Goal: Find specific page/section: Find specific page/section

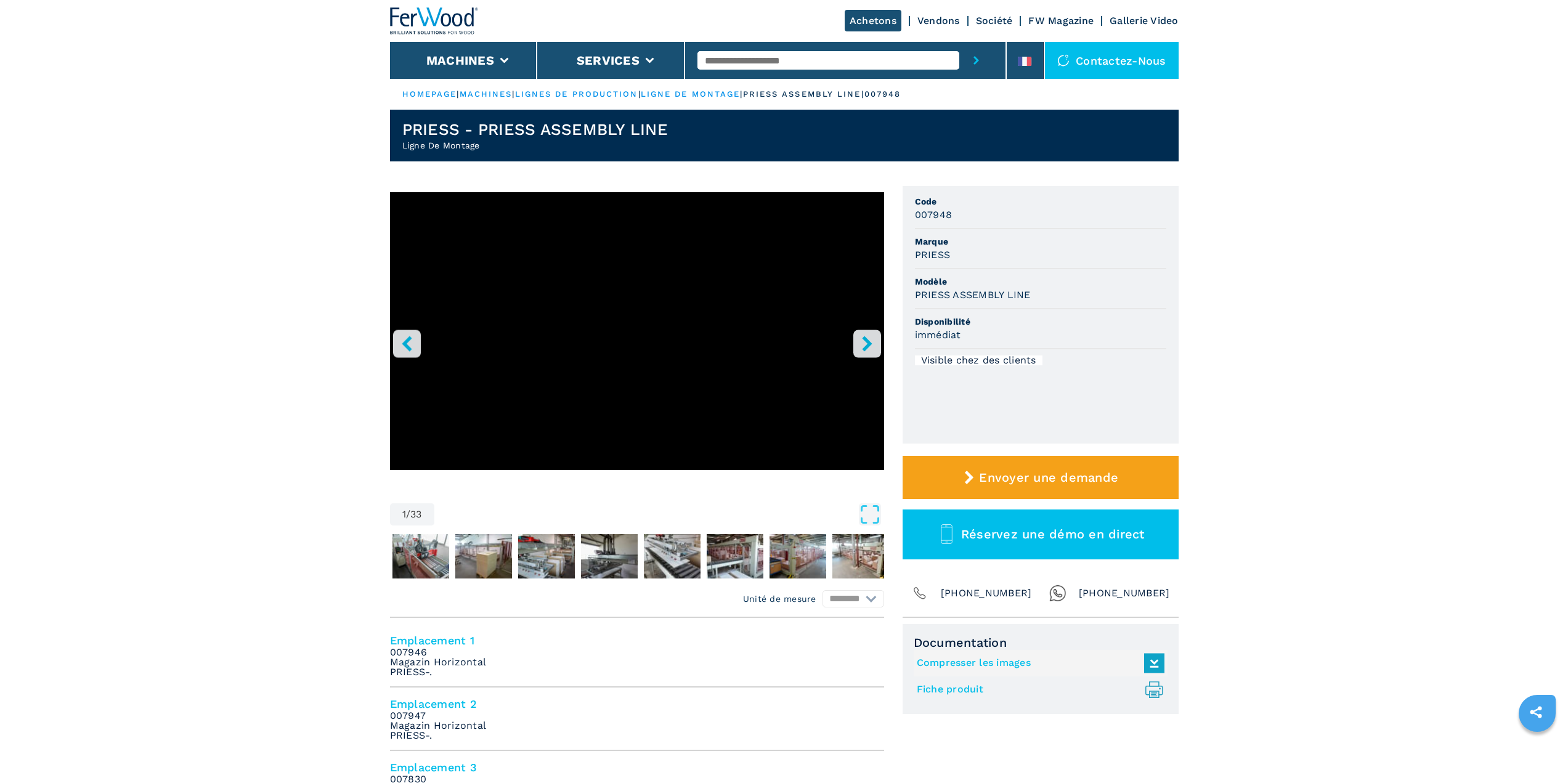
click at [414, 19] on img at bounding box center [433, 20] width 88 height 27
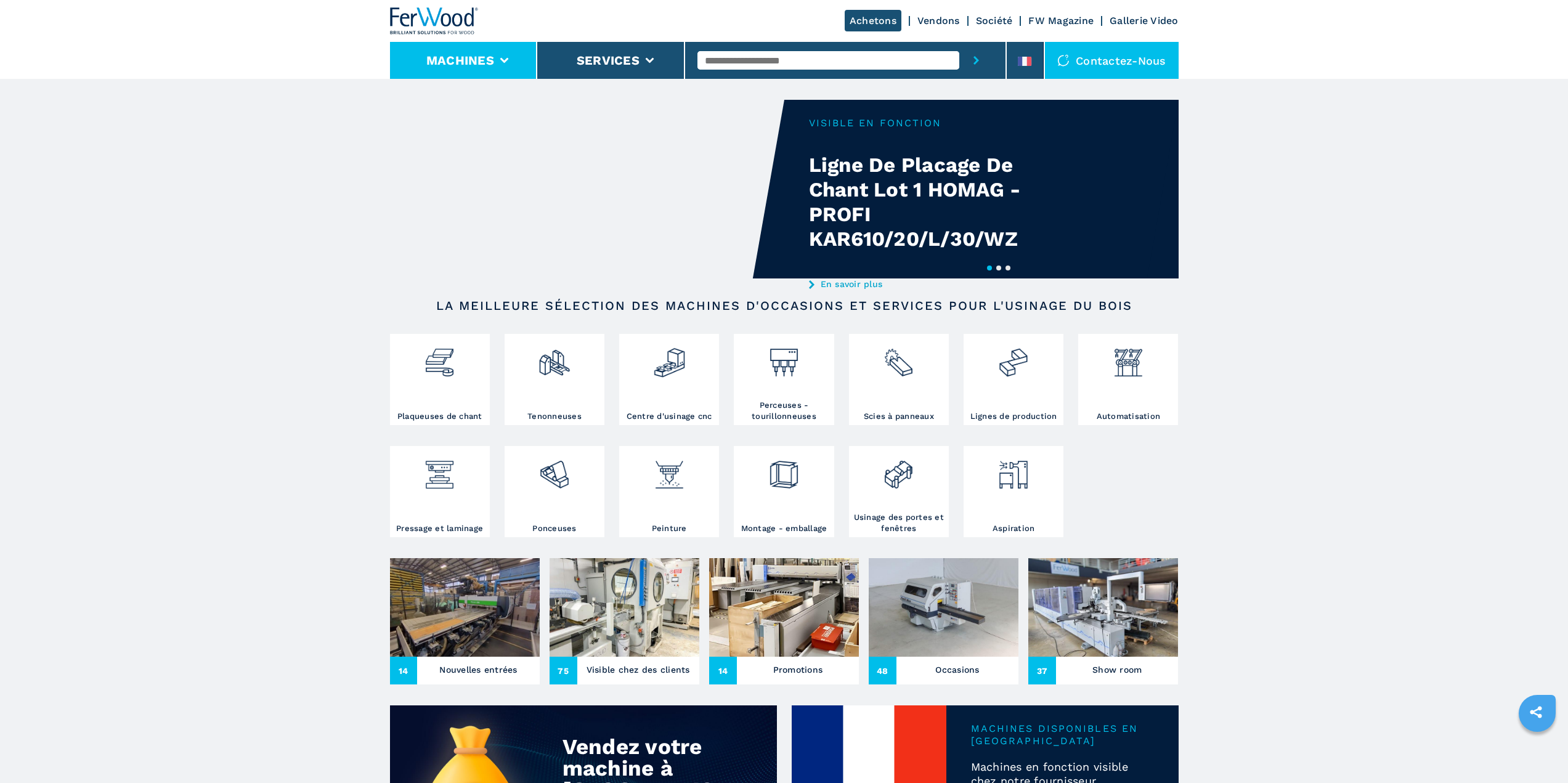
click at [493, 56] on button "Machines" at bounding box center [460, 59] width 67 height 15
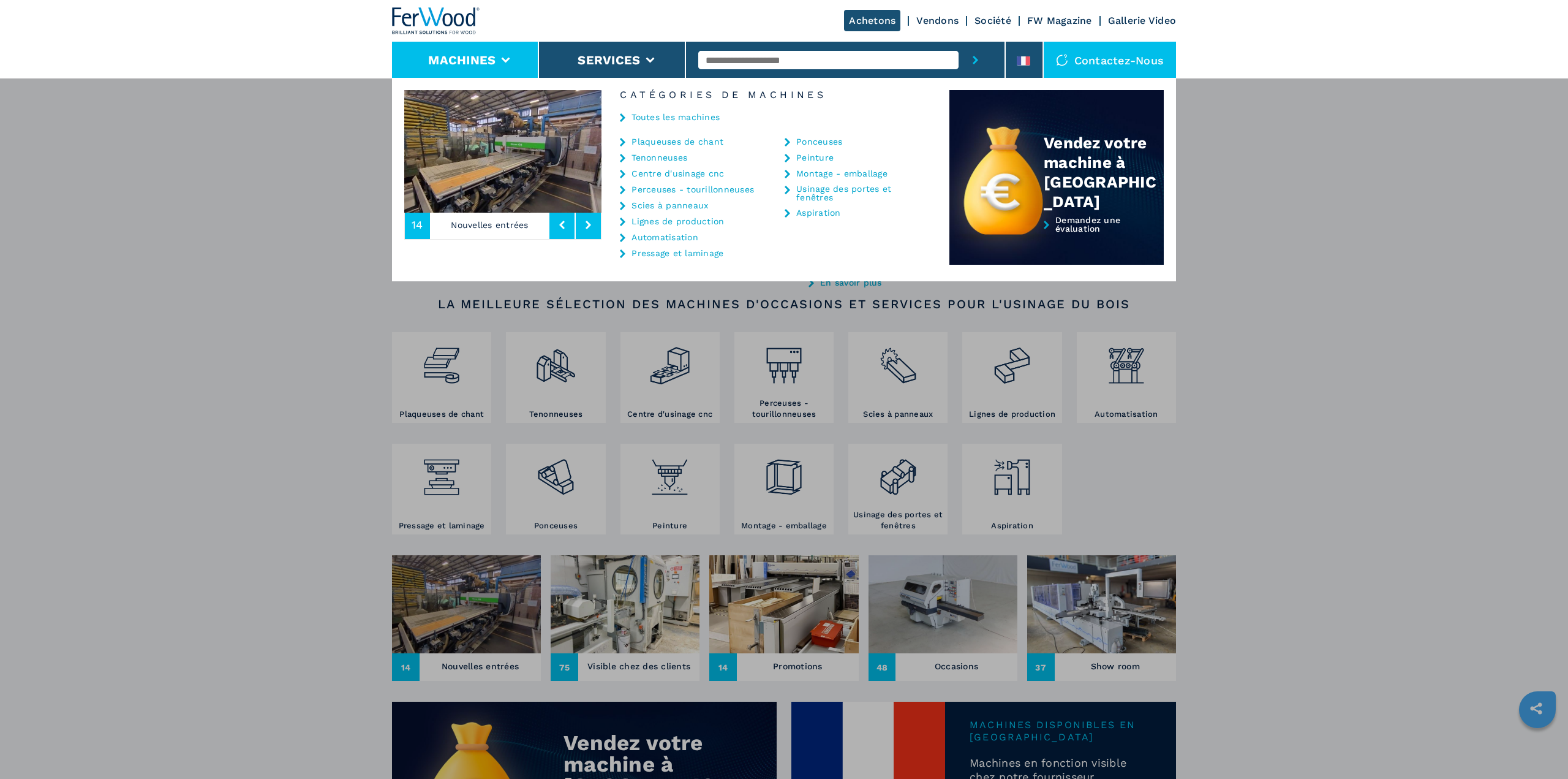
click at [677, 174] on link "Centre d'usinage cnc" at bounding box center [678, 174] width 93 height 9
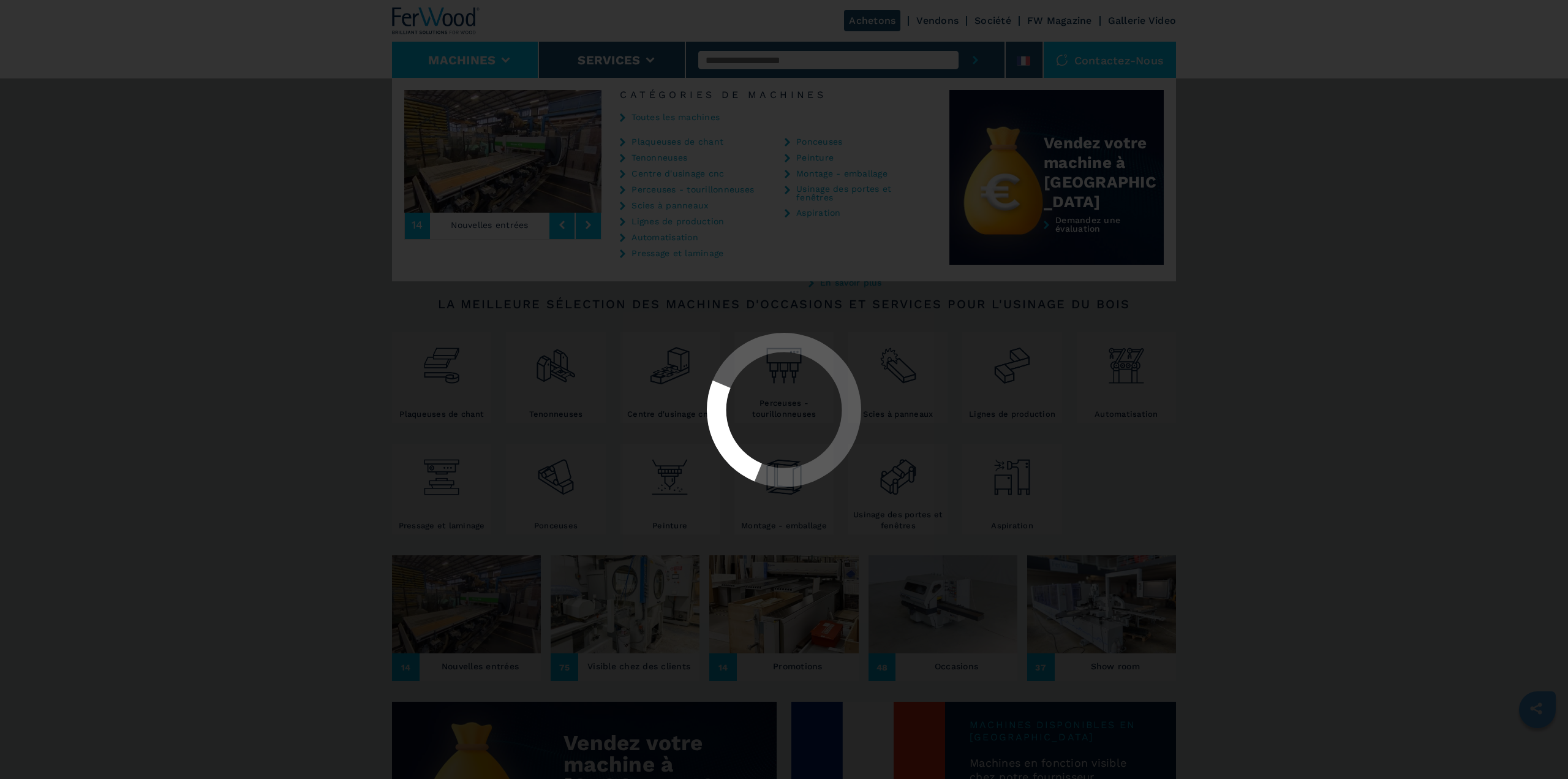
select select "**********"
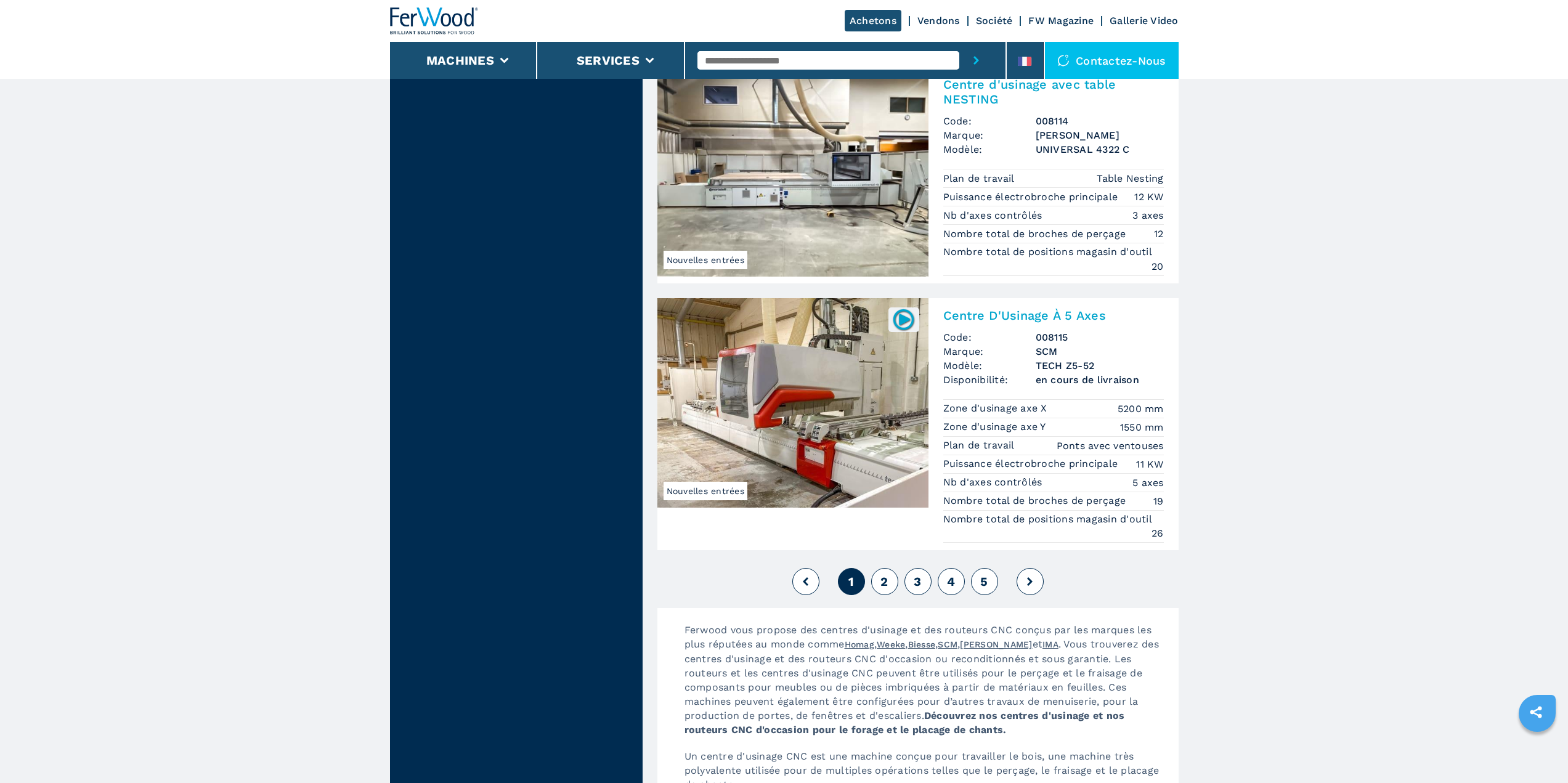
scroll to position [3018, 0]
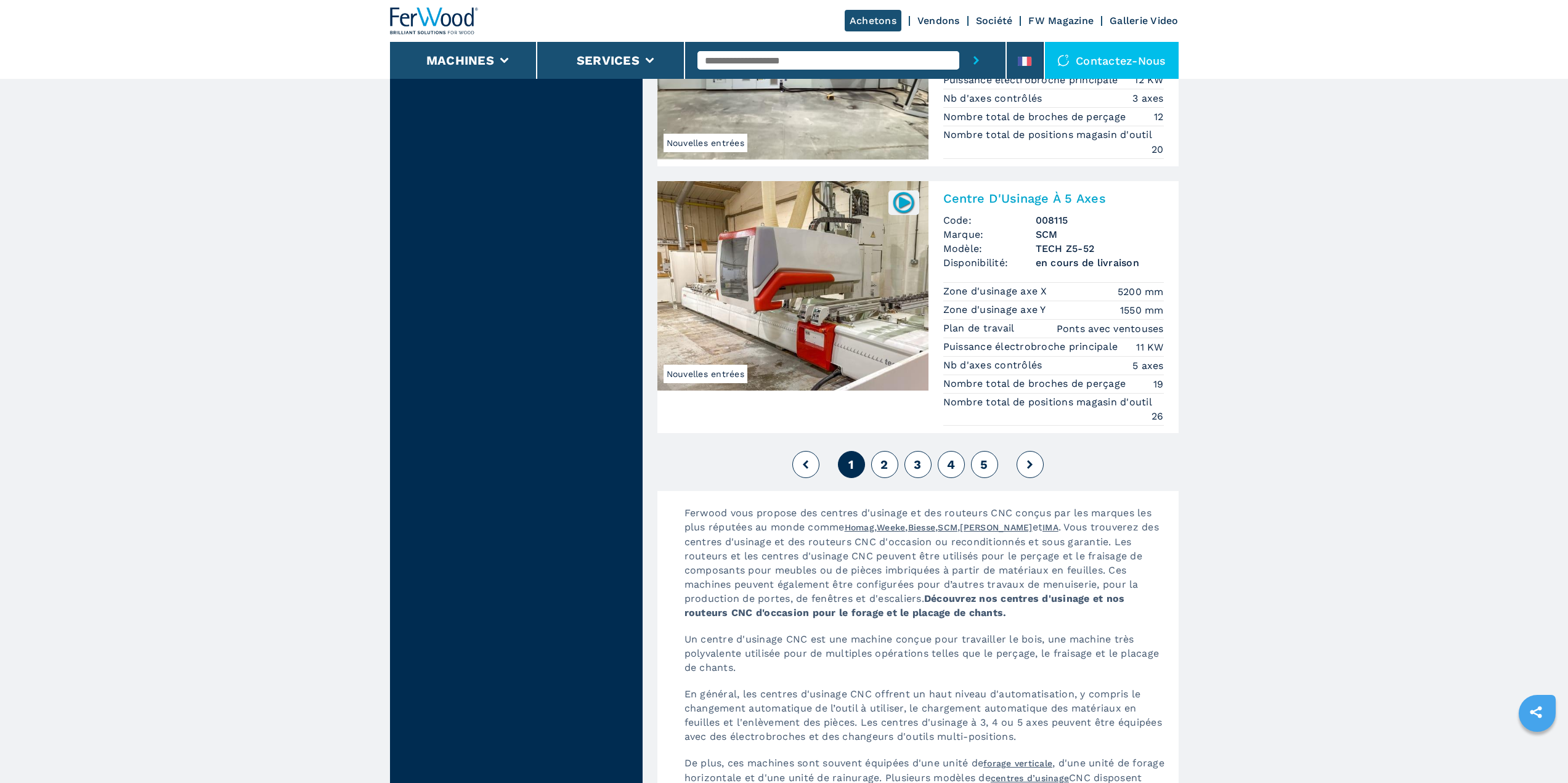
click at [888, 462] on span "2" at bounding box center [883, 464] width 7 height 15
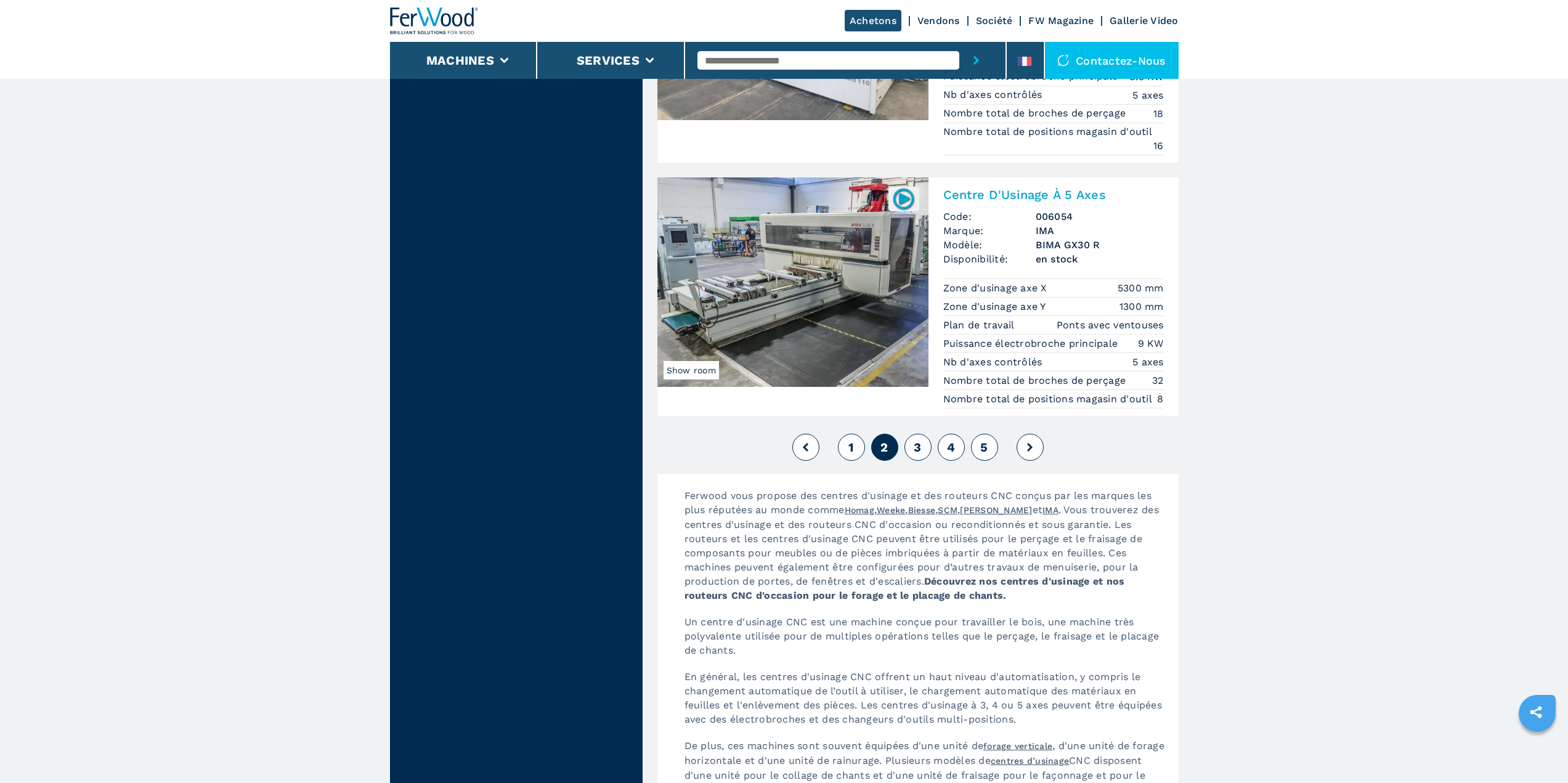
scroll to position [3079, 0]
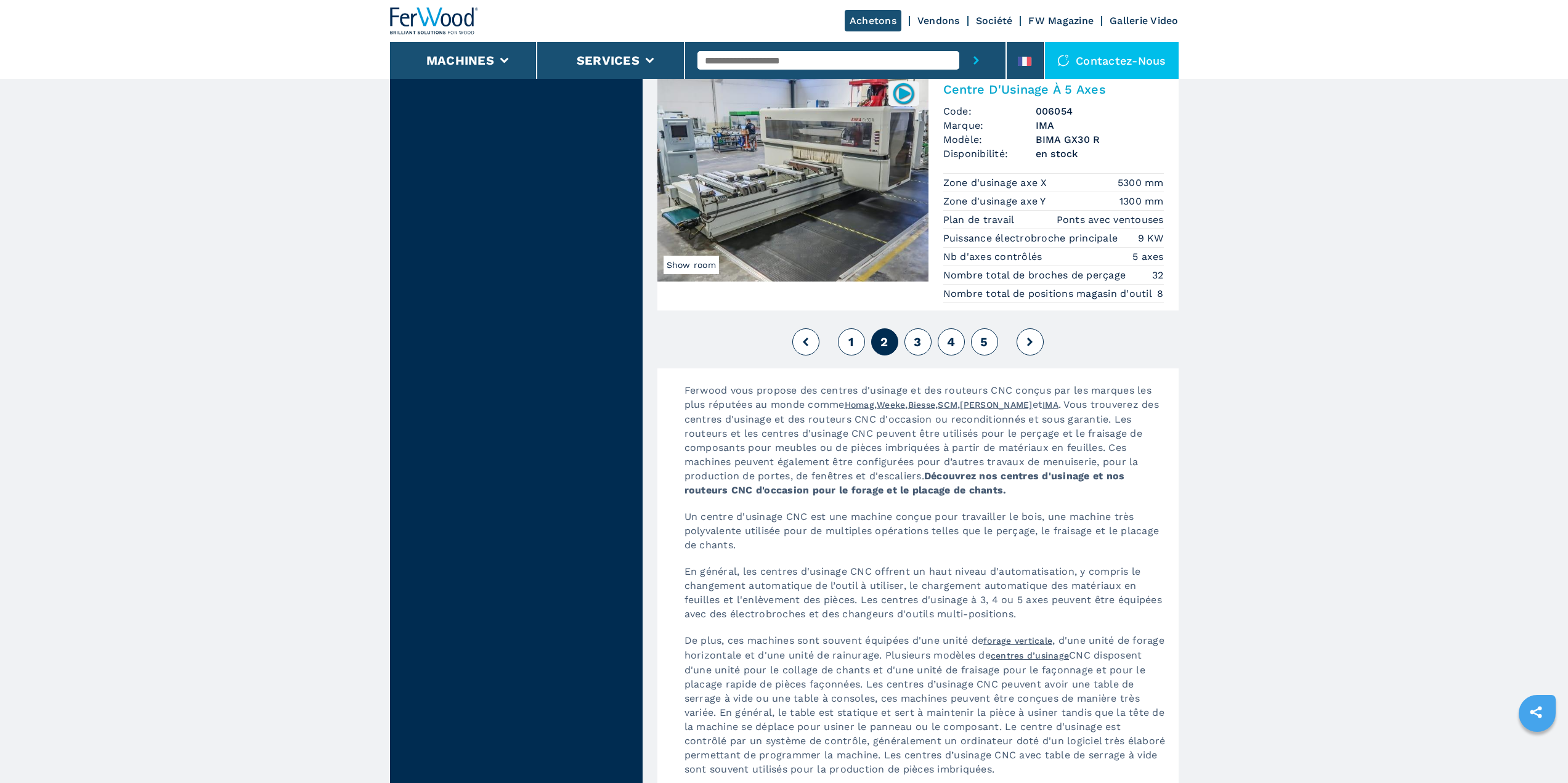
click at [920, 338] on span "3" at bounding box center [917, 341] width 7 height 15
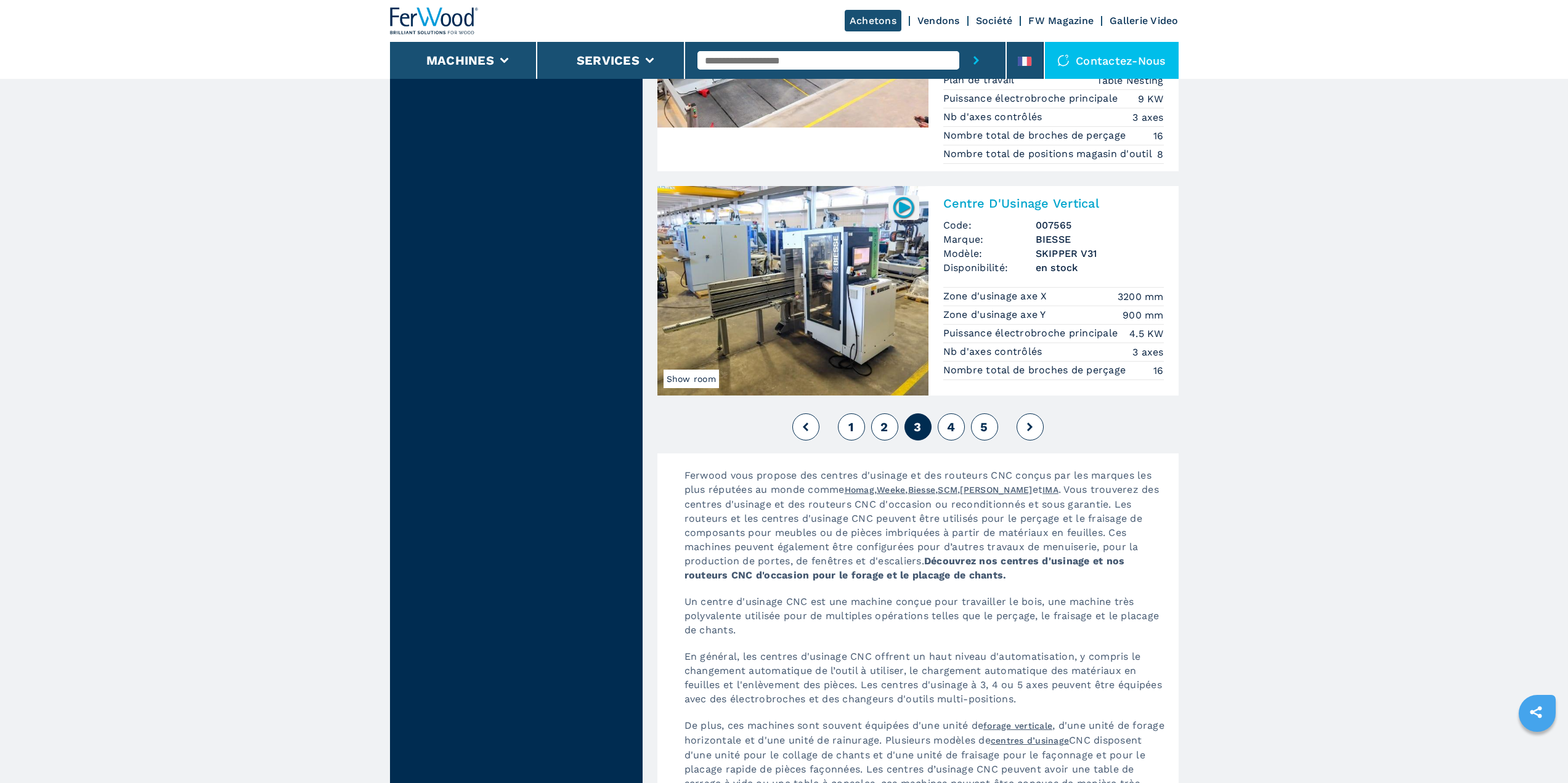
scroll to position [3388, 0]
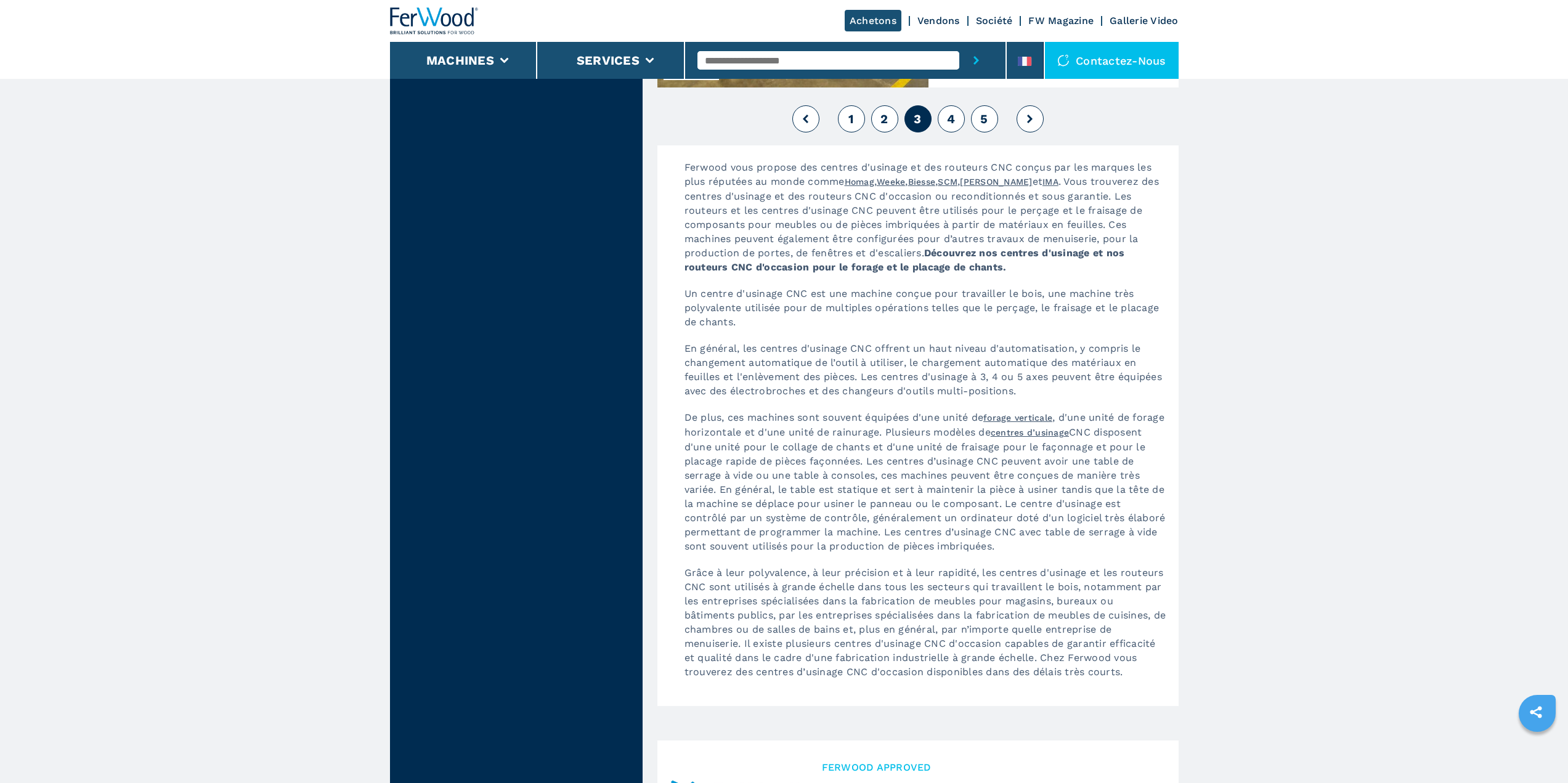
click at [958, 115] on button "4" at bounding box center [951, 118] width 27 height 27
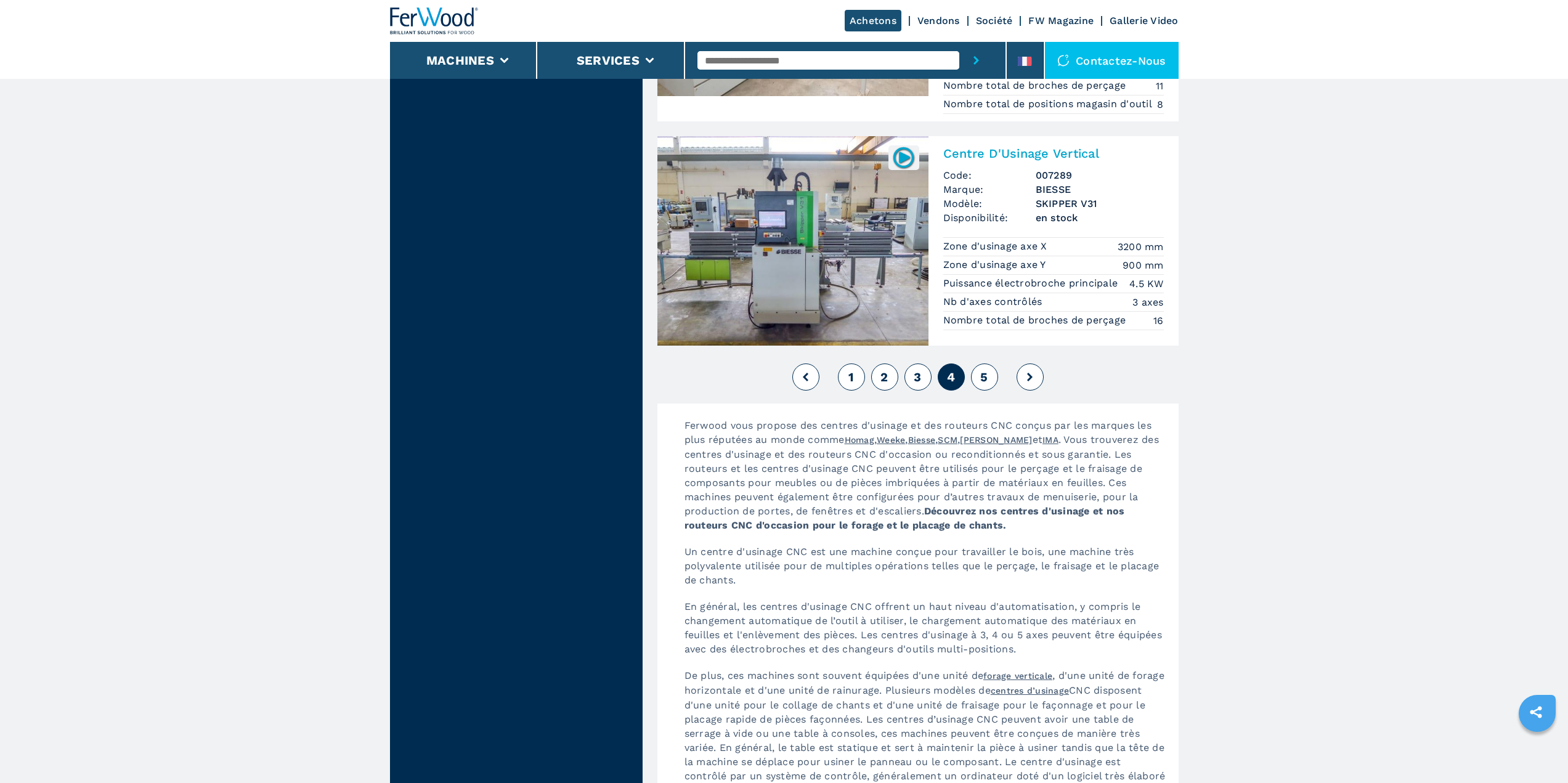
scroll to position [3079, 0]
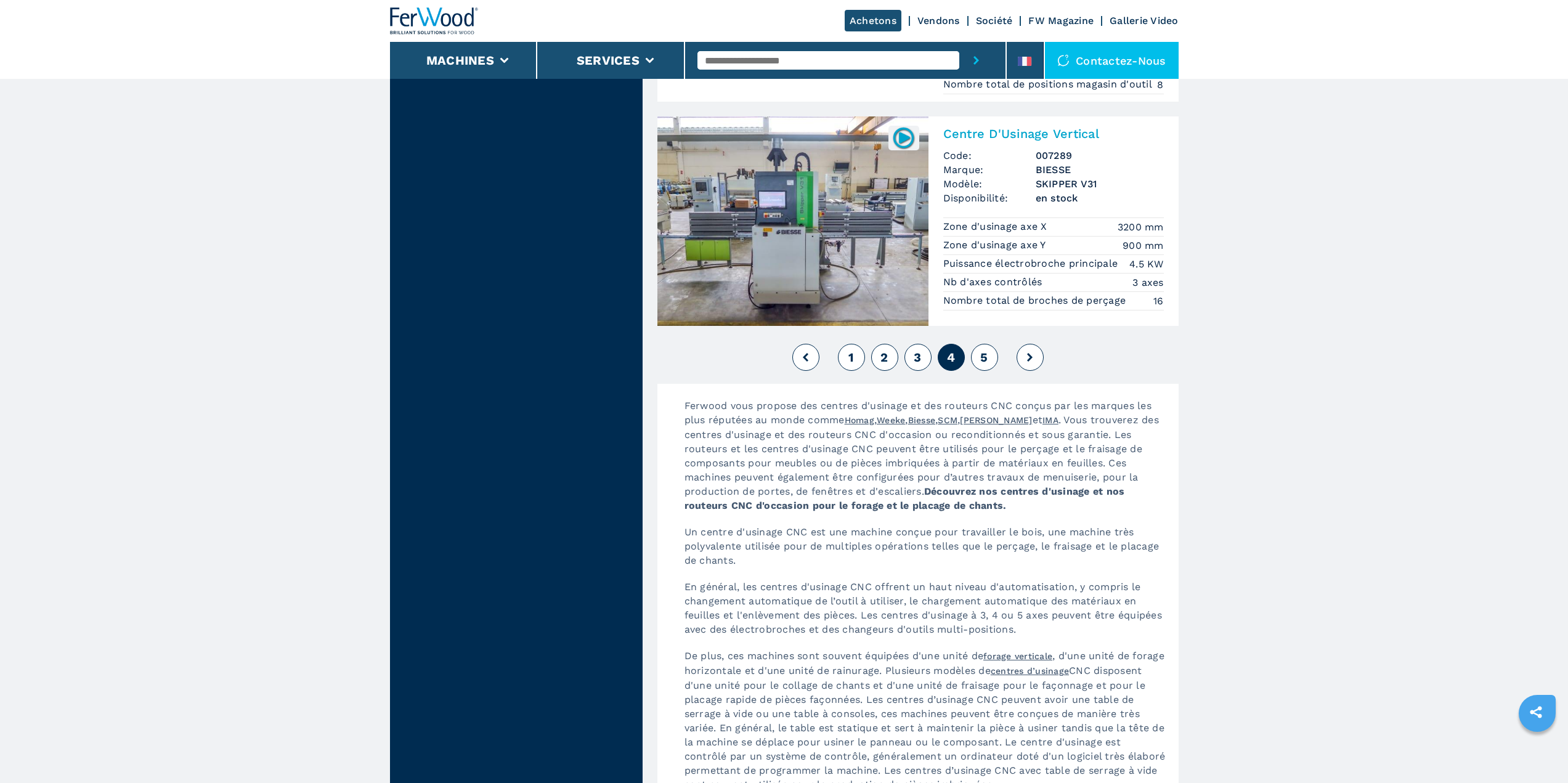
click at [992, 360] on button "5" at bounding box center [983, 357] width 27 height 27
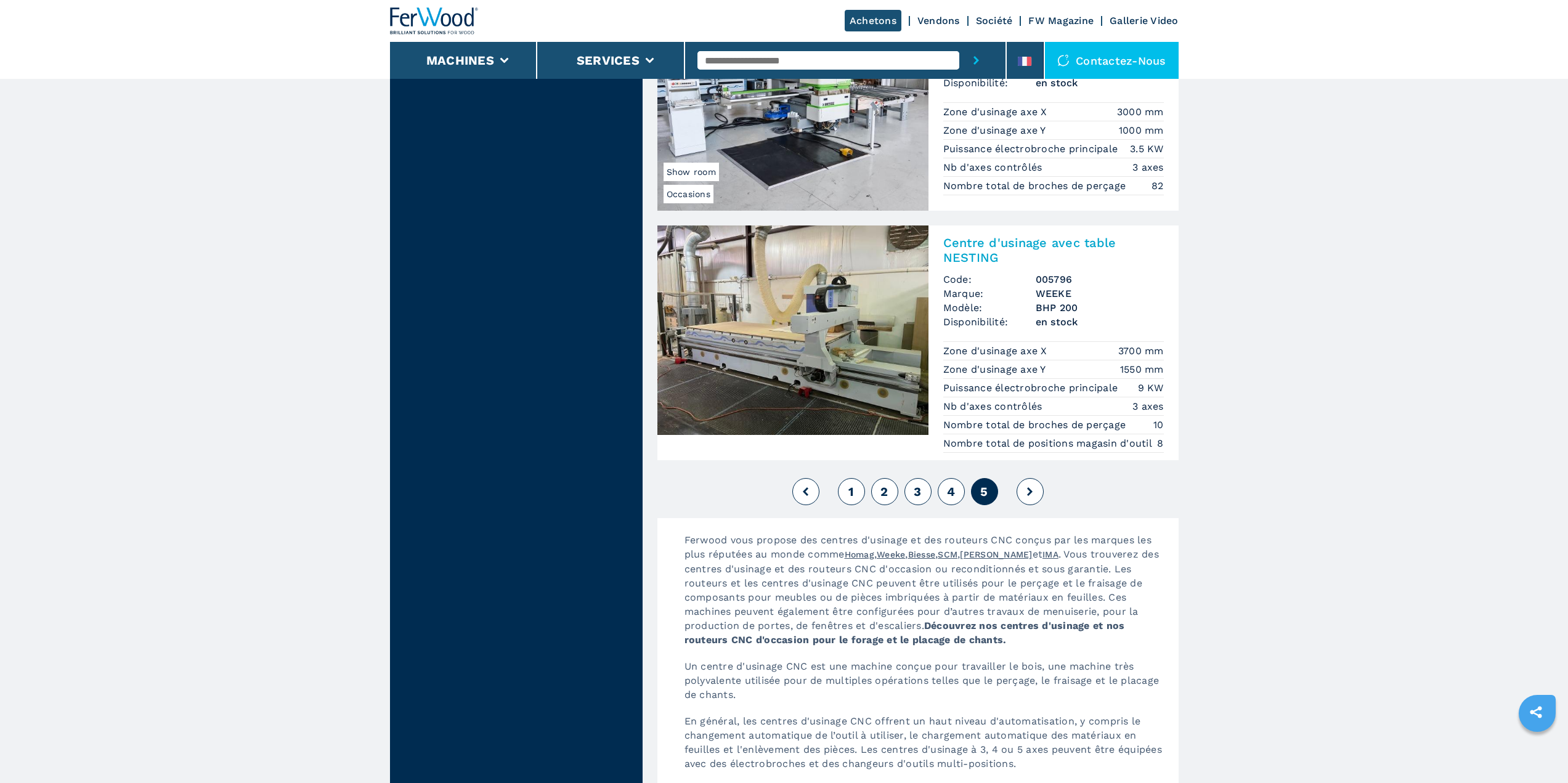
scroll to position [2587, 0]
